Goal: Task Accomplishment & Management: Complete application form

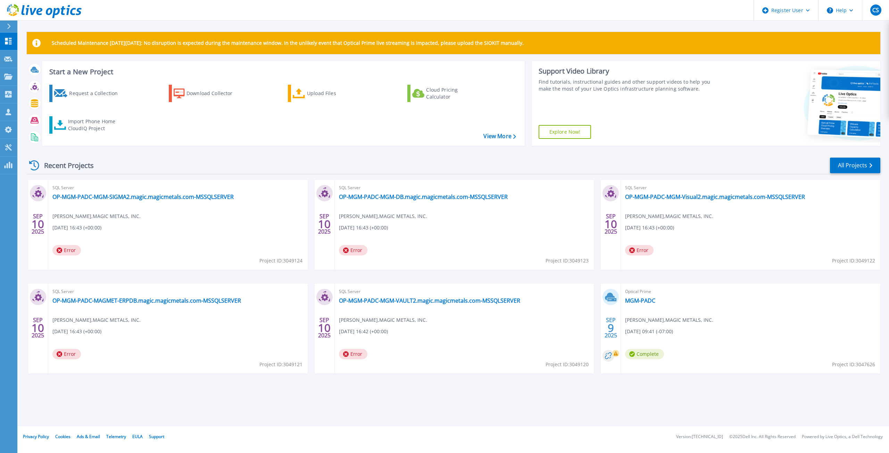
click at [11, 24] on icon at bounding box center [9, 27] width 4 height 6
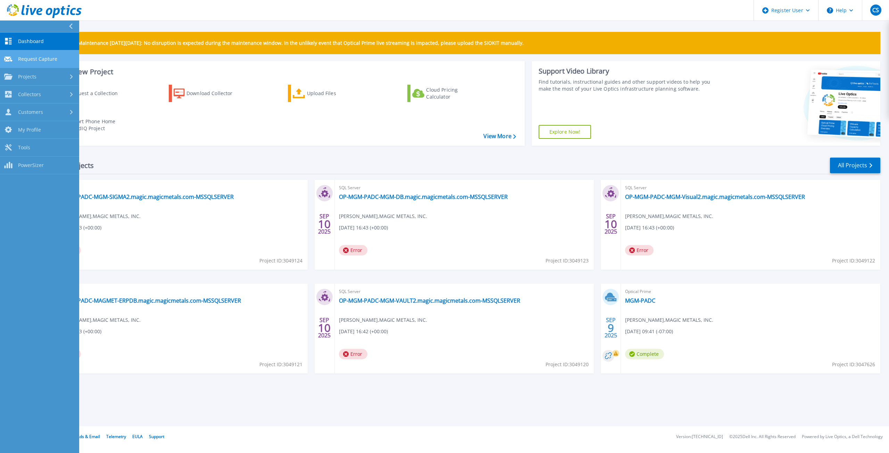
click at [38, 59] on span "Request Capture" at bounding box center [37, 59] width 39 height 6
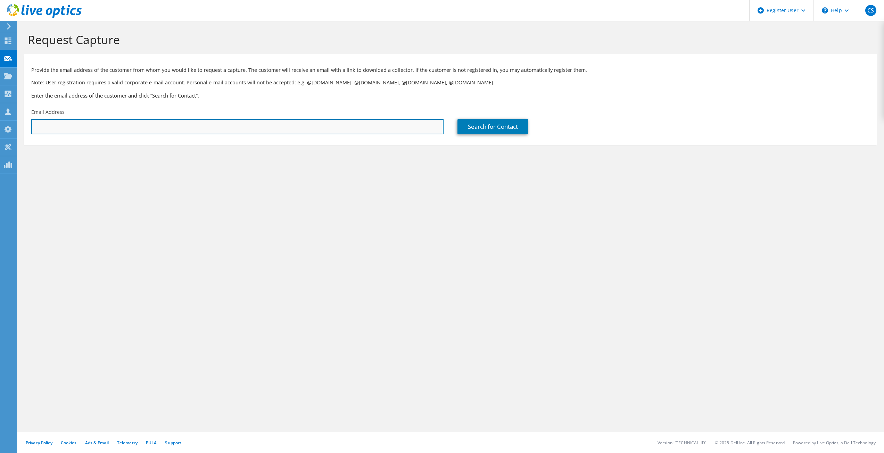
click at [92, 126] on input "text" at bounding box center [237, 126] width 412 height 15
paste input "[EMAIL_ADDRESS][DOMAIN_NAME]"
type input "[EMAIL_ADDRESS][DOMAIN_NAME]"
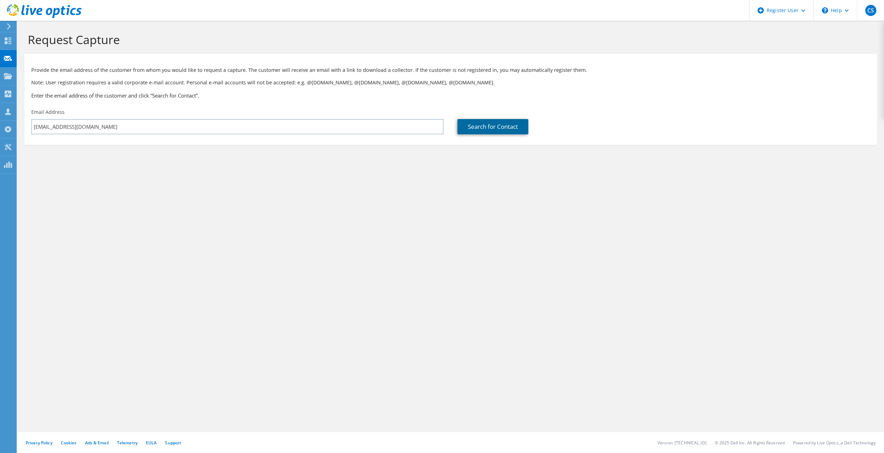
click at [474, 124] on link "Search for Contact" at bounding box center [493, 126] width 71 height 15
type input "[GEOGRAPHIC_DATA] 5"
type input "[PERSON_NAME]"
type input "[GEOGRAPHIC_DATA]"
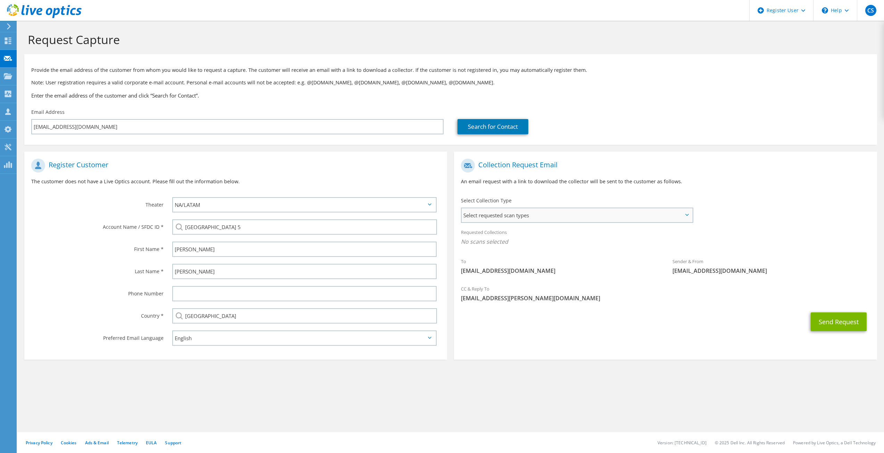
click at [529, 209] on span "Select requested scan types" at bounding box center [577, 215] width 230 height 14
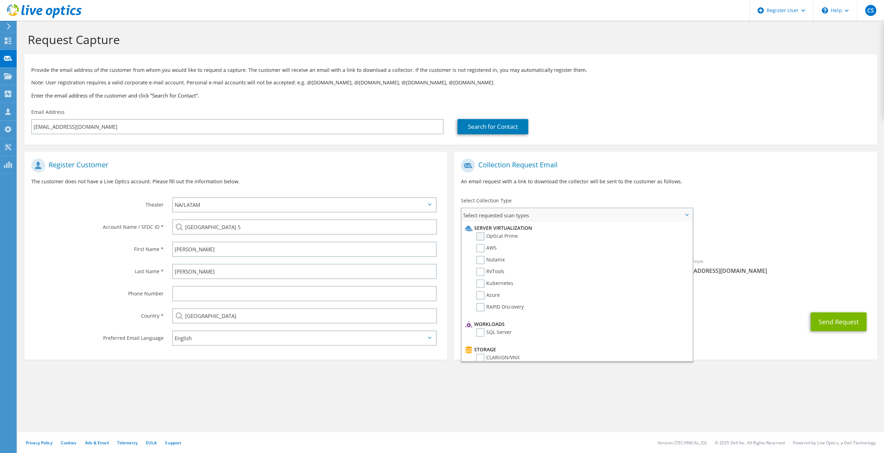
click at [481, 236] on label "Optical Prime" at bounding box center [497, 236] width 42 height 8
click at [0, 0] on input "Optical Prime" at bounding box center [0, 0] width 0 height 0
click at [563, 180] on p "An email request with a link to download the collector will be sent to the cust…" at bounding box center [665, 182] width 409 height 8
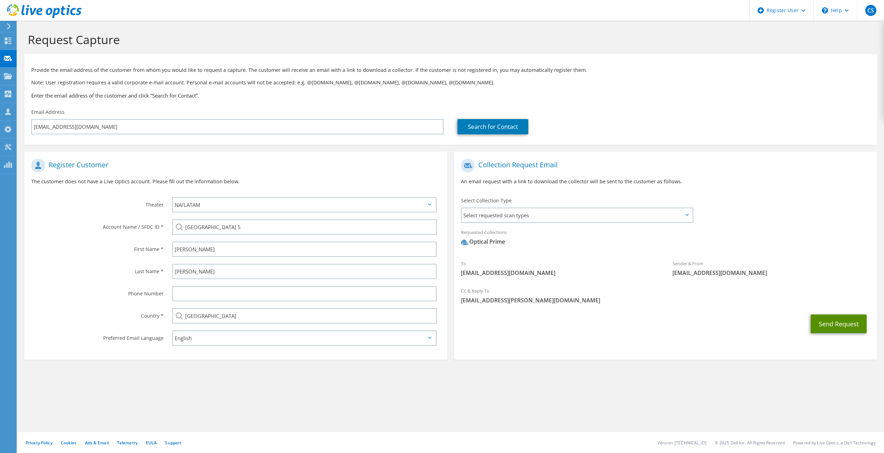
click at [825, 326] on button "Send Request" at bounding box center [839, 324] width 56 height 19
